Goal: Information Seeking & Learning: Learn about a topic

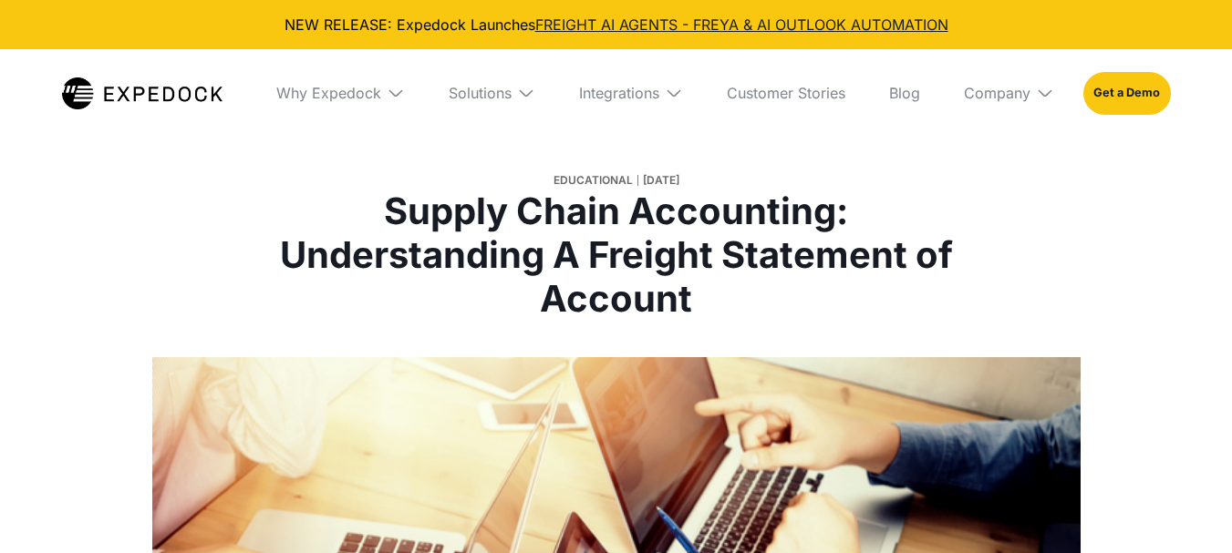
select select
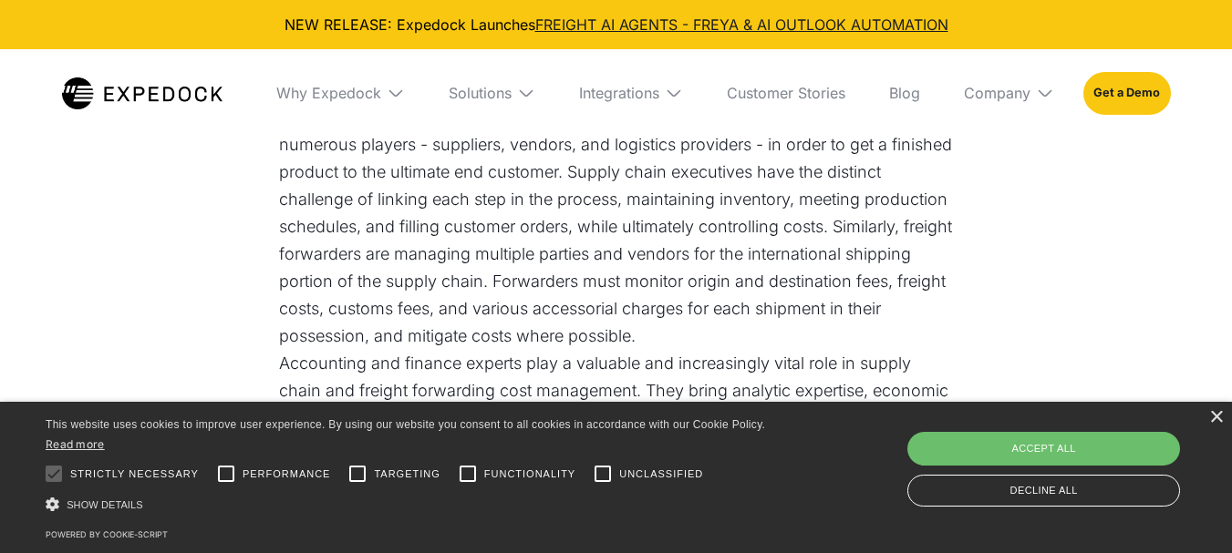
scroll to position [1367, 0]
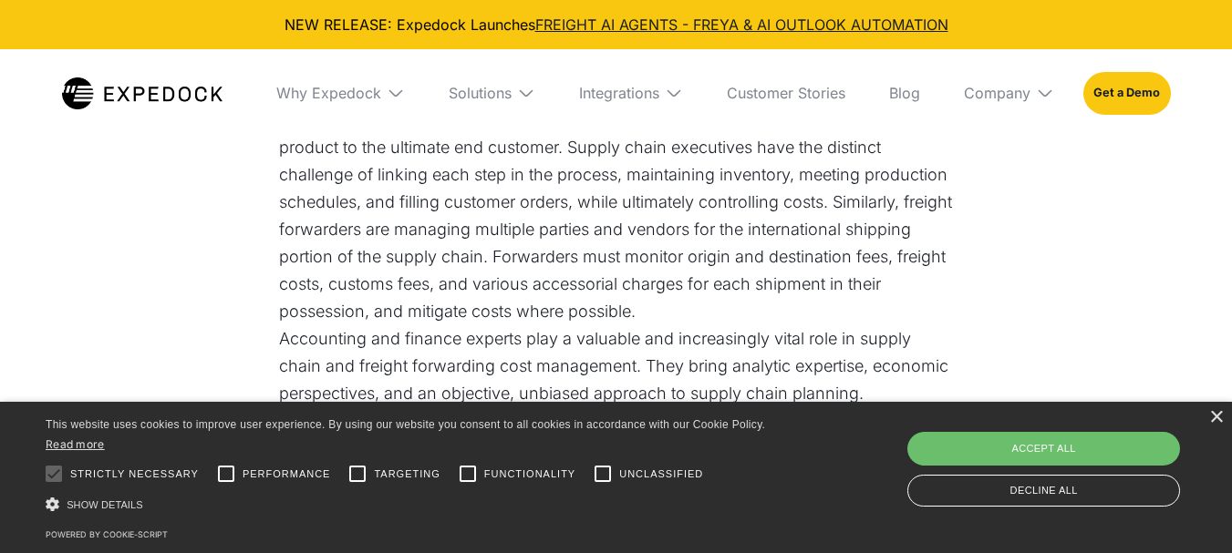
click at [937, 428] on div "Save & Close Accept all Decline all" at bounding box center [1043, 469] width 285 height 83
click at [939, 437] on div "Accept all" at bounding box center [1043, 448] width 273 height 33
checkbox input "true"
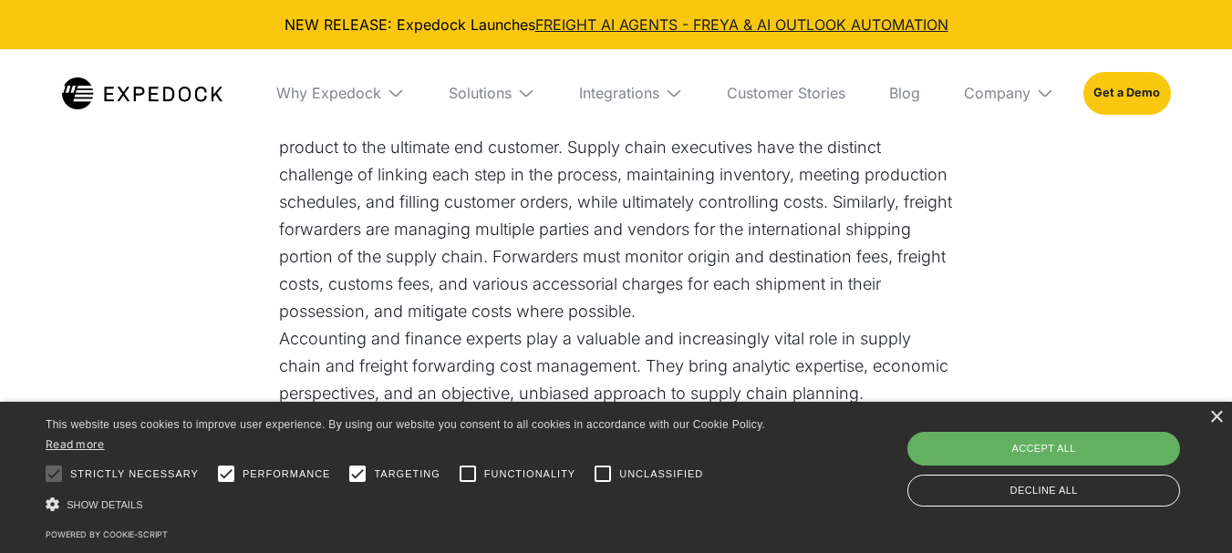
checkbox input "true"
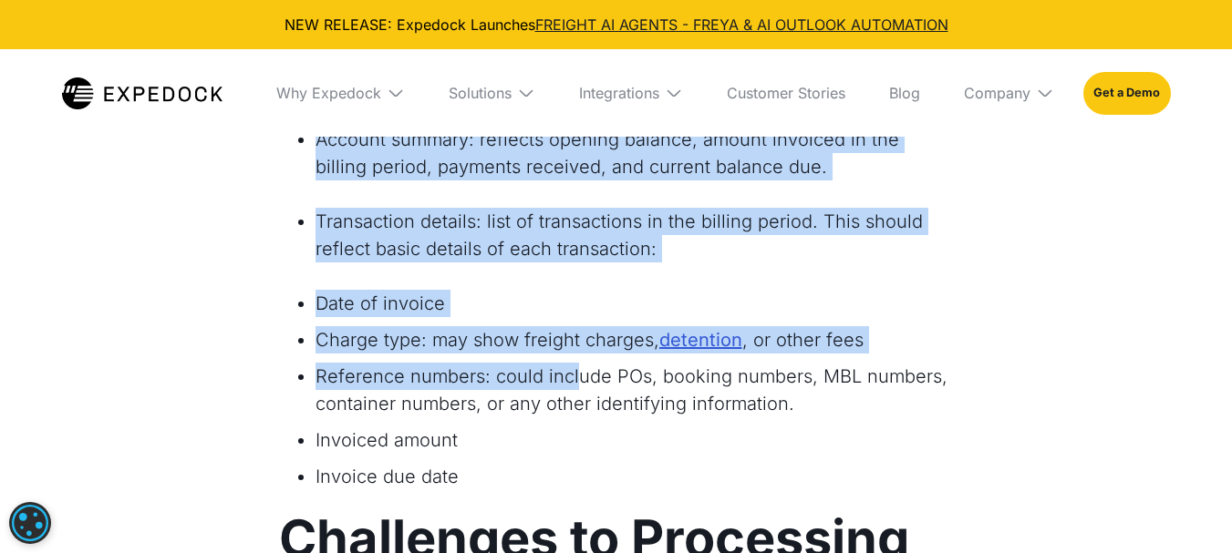
scroll to position [2917, 0]
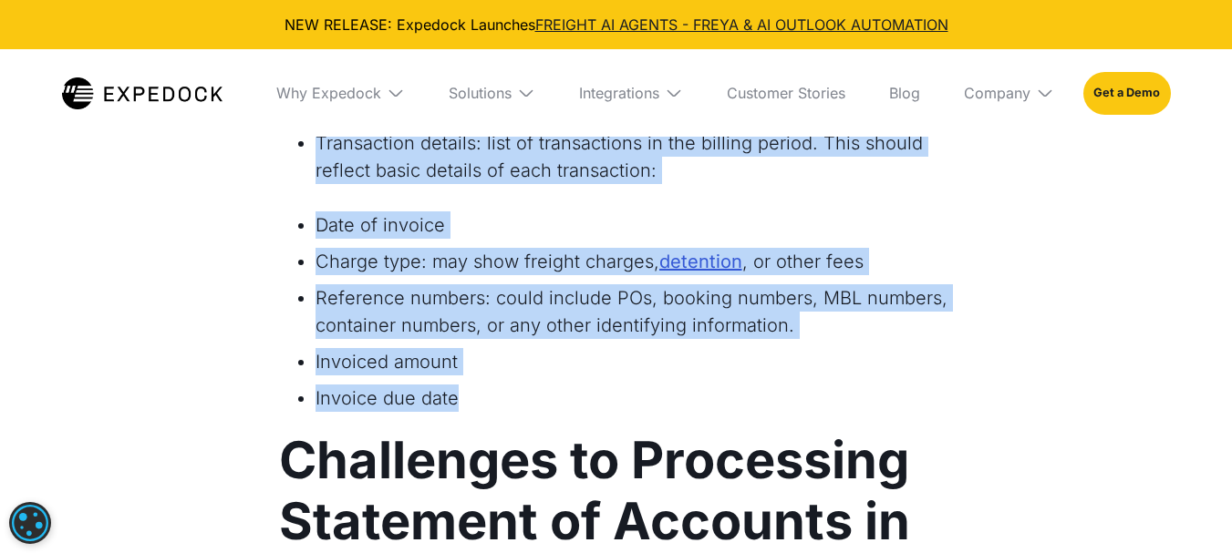
drag, startPoint x: 278, startPoint y: 244, endPoint x: 574, endPoint y: 377, distance: 324.8
click at [574, 377] on div "Freight forwarding involves a dense and interconnected network of global suppli…" at bounding box center [616, 529] width 675 height 5130
copy div "single booking. A statement of account is a summary of products and services re…"
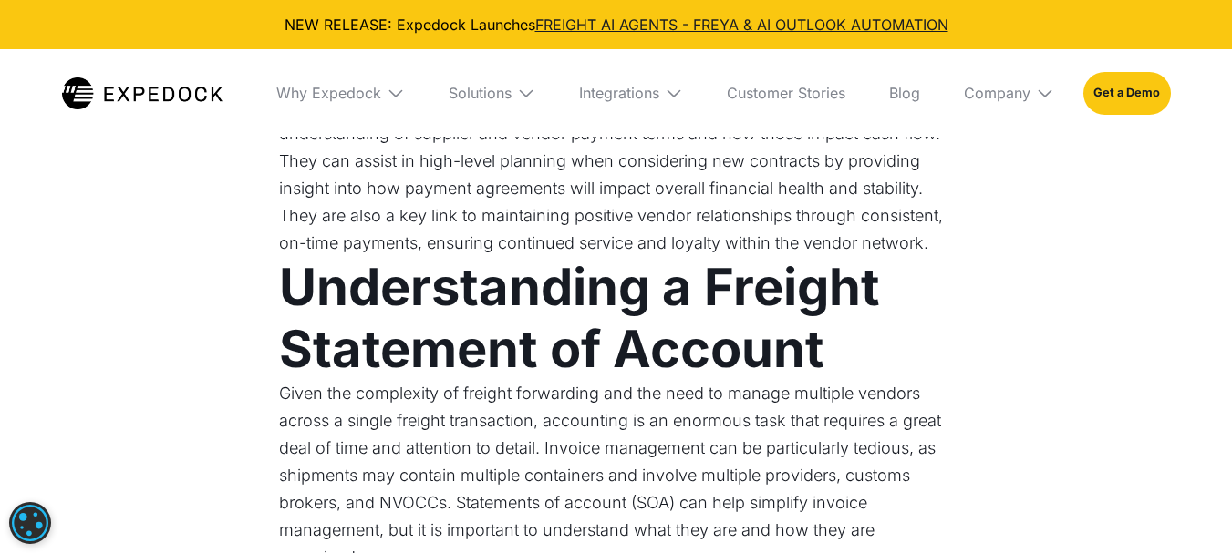
scroll to position [2097, 0]
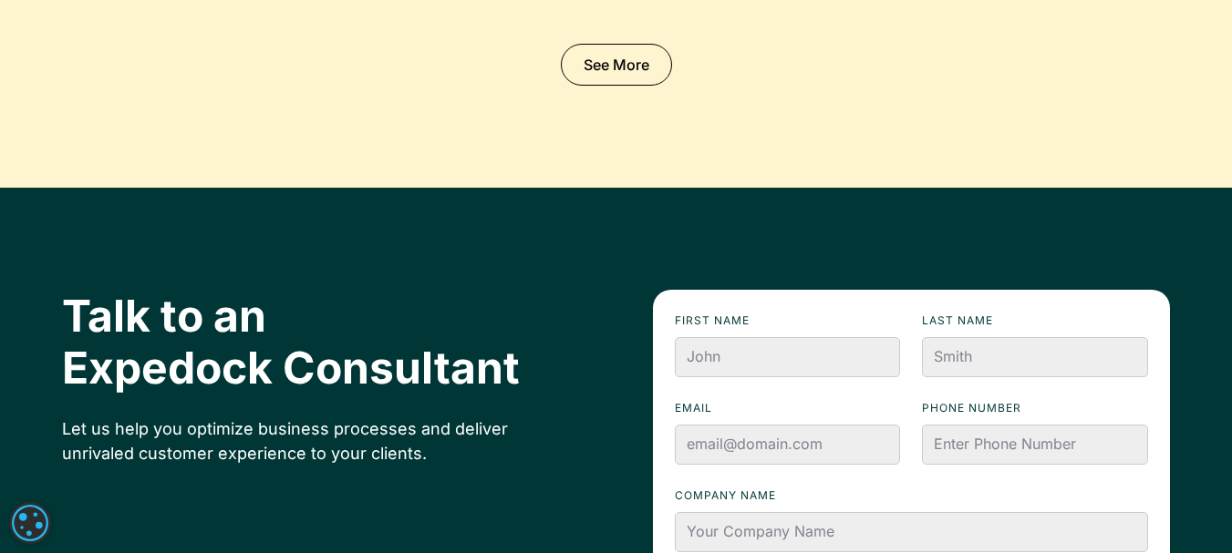
scroll to position [6108, 0]
